Goal: Transaction & Acquisition: Book appointment/travel/reservation

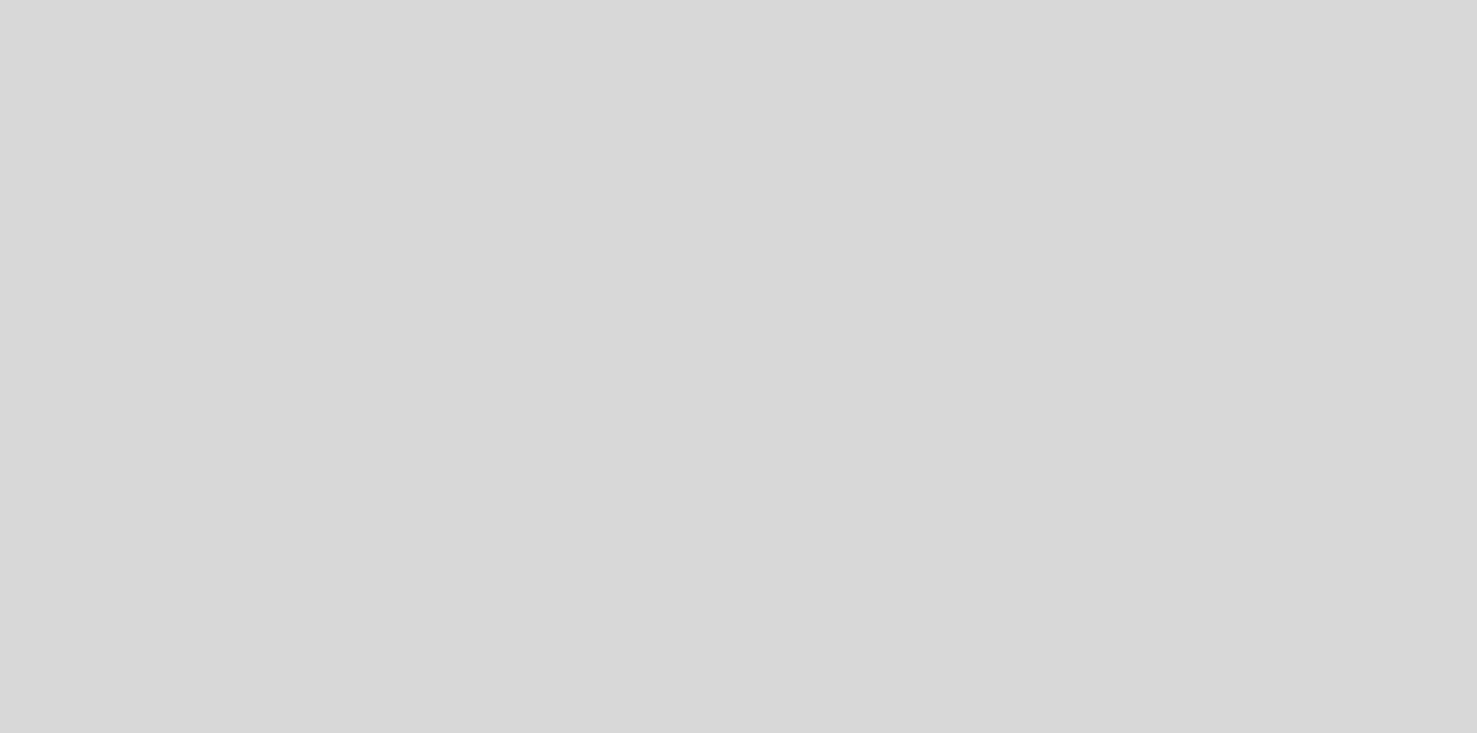
select select "es"
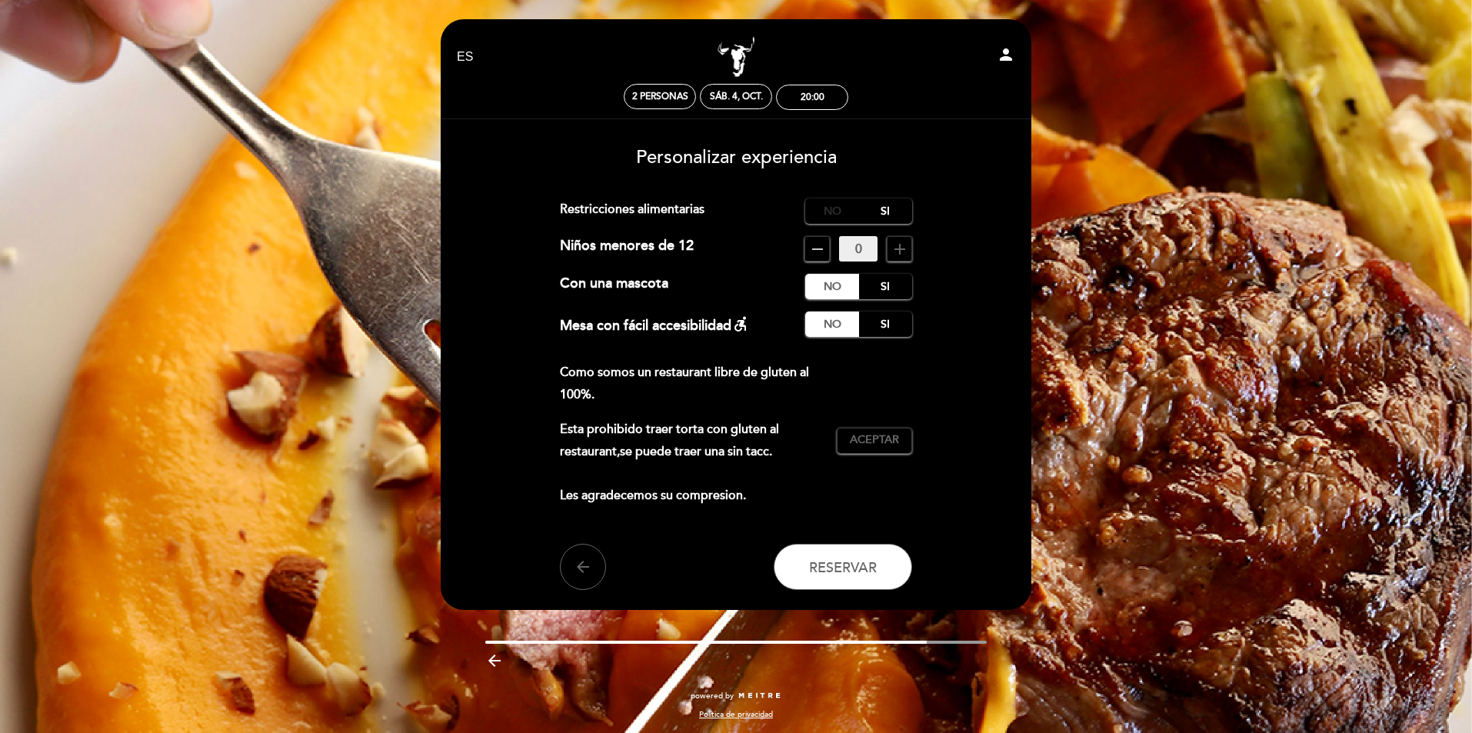
click at [831, 209] on label "No" at bounding box center [832, 210] width 54 height 25
click at [882, 208] on label "Si" at bounding box center [885, 210] width 54 height 25
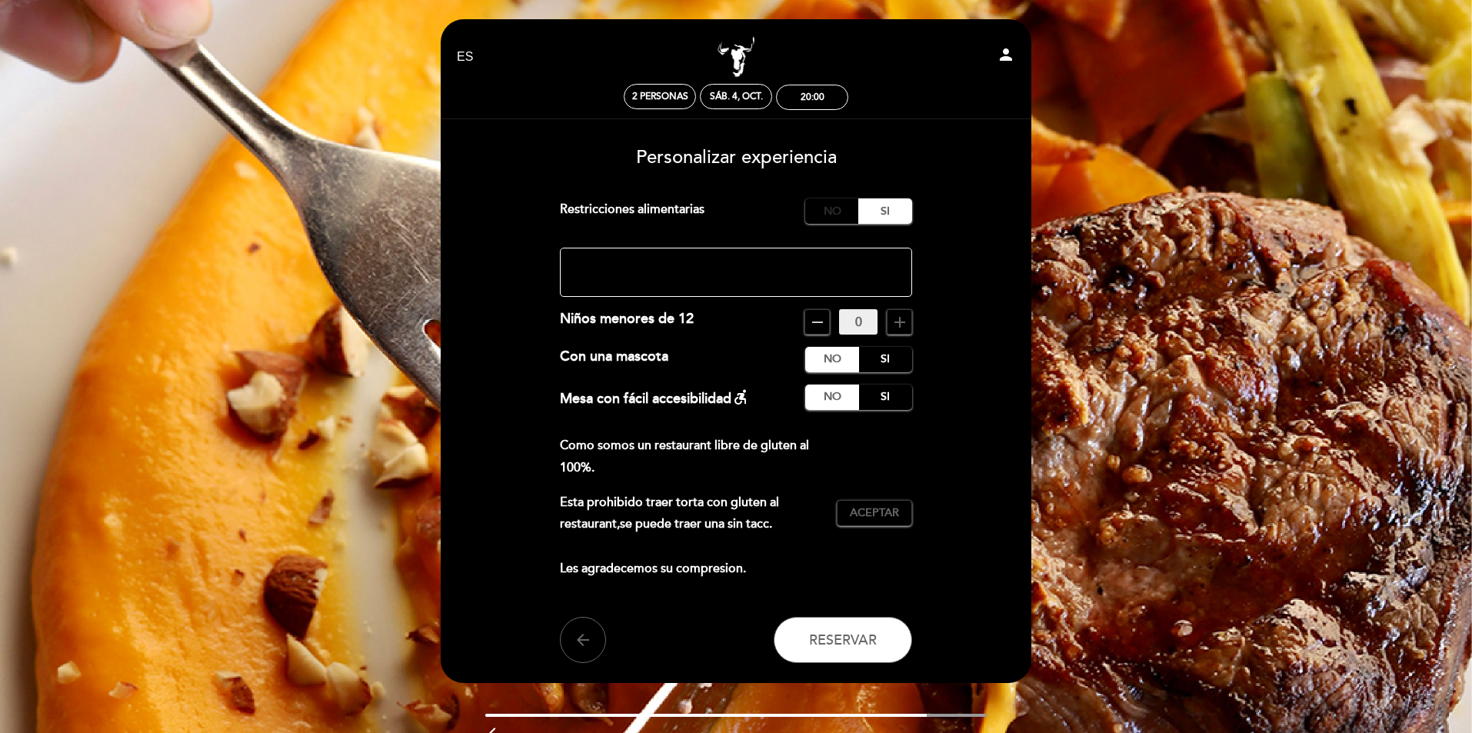
click at [825, 215] on label "No" at bounding box center [832, 210] width 54 height 25
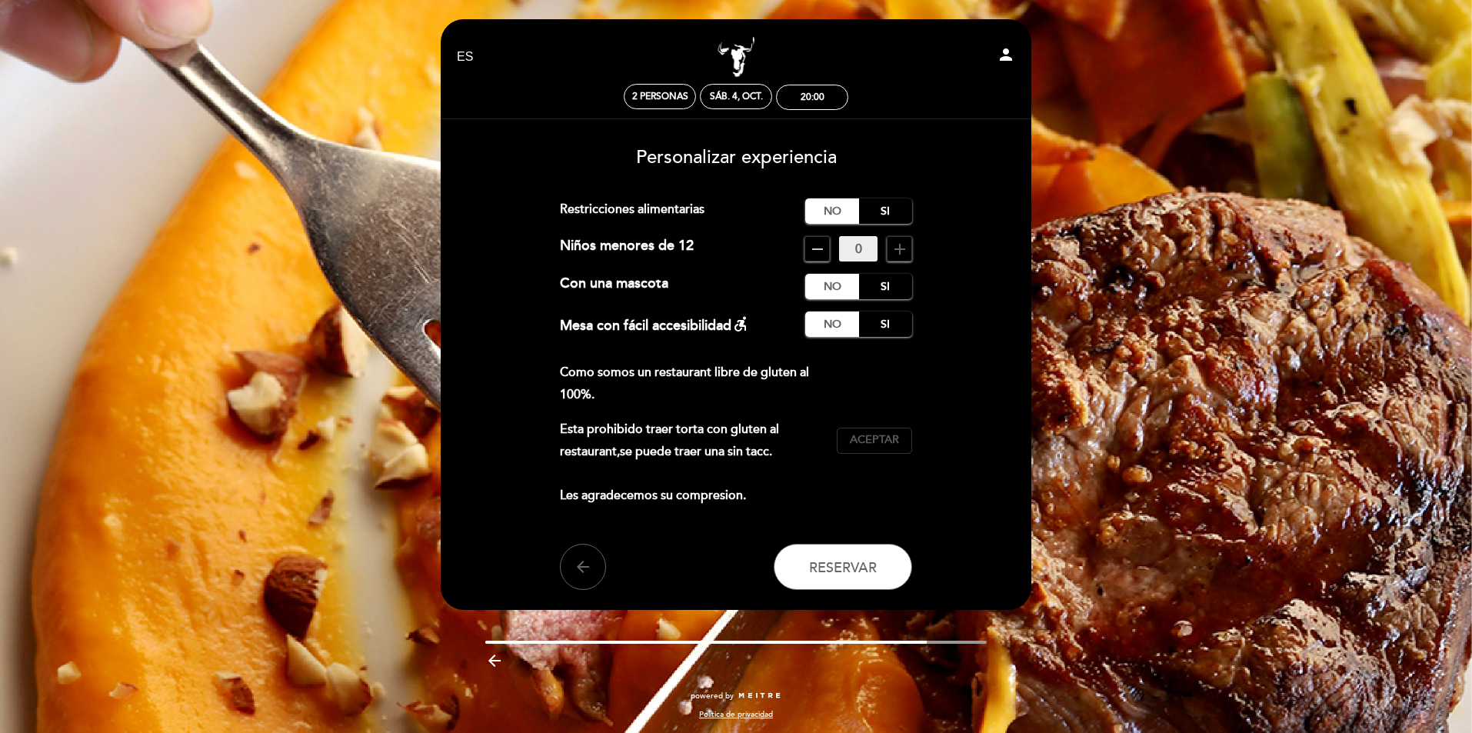
click at [887, 442] on span "Aceptar" at bounding box center [874, 440] width 49 height 16
click at [849, 567] on span "Reservar" at bounding box center [843, 566] width 68 height 17
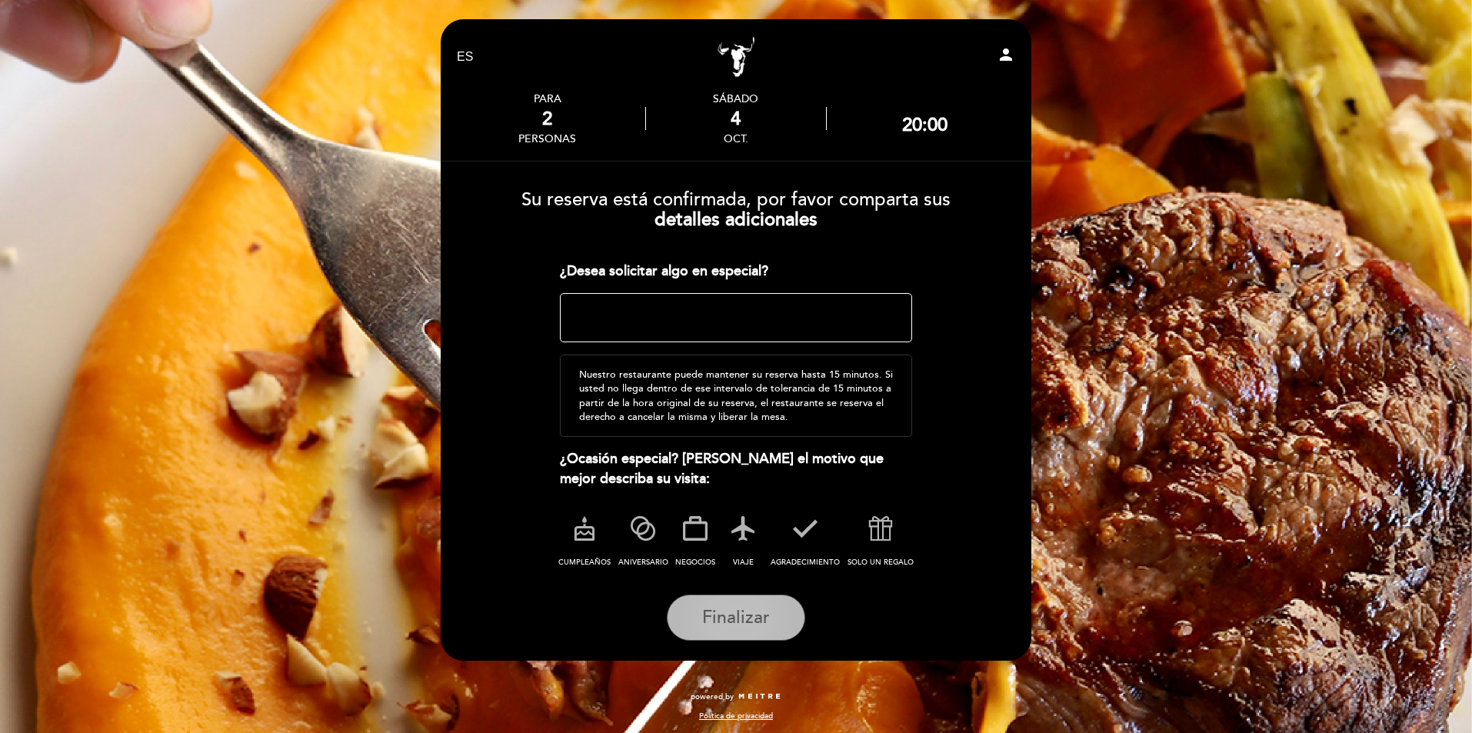
click at [757, 631] on button "Finalizar" at bounding box center [736, 618] width 138 height 46
